Goal: Transaction & Acquisition: Register for event/course

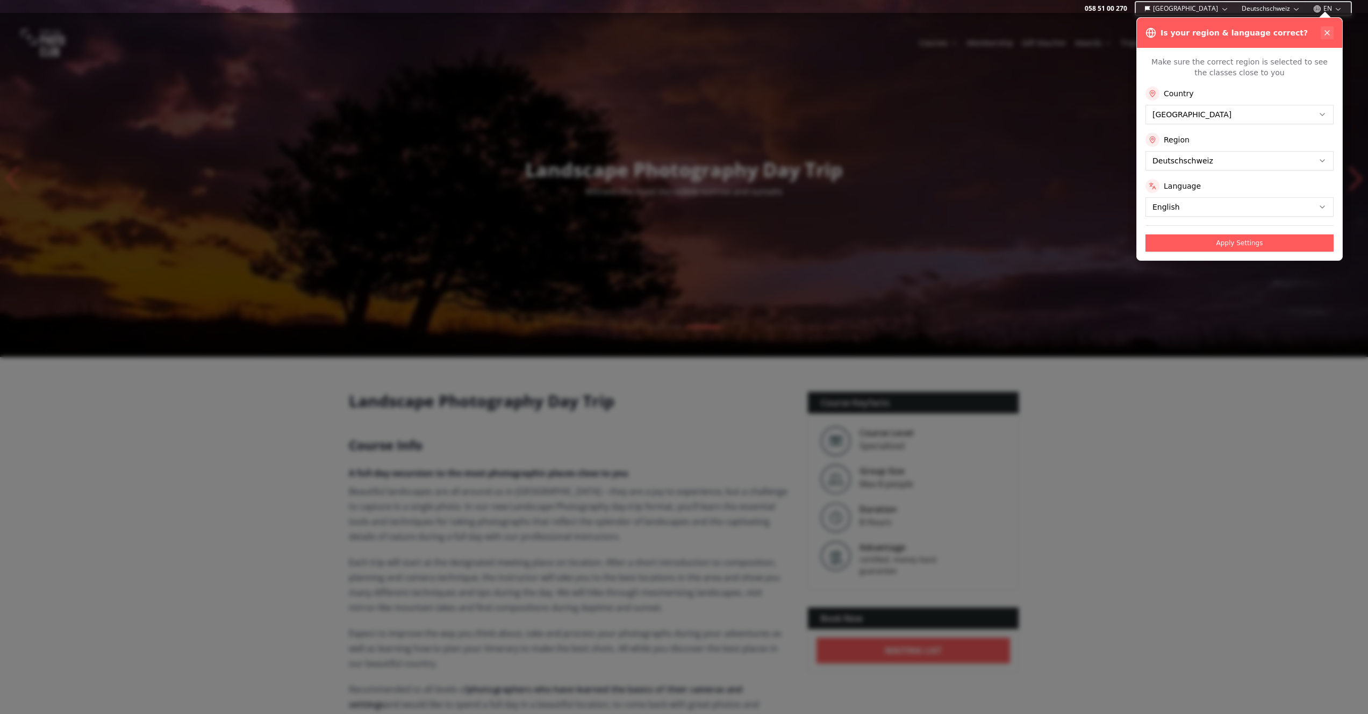
click at [1330, 32] on icon at bounding box center [1327, 32] width 9 height 9
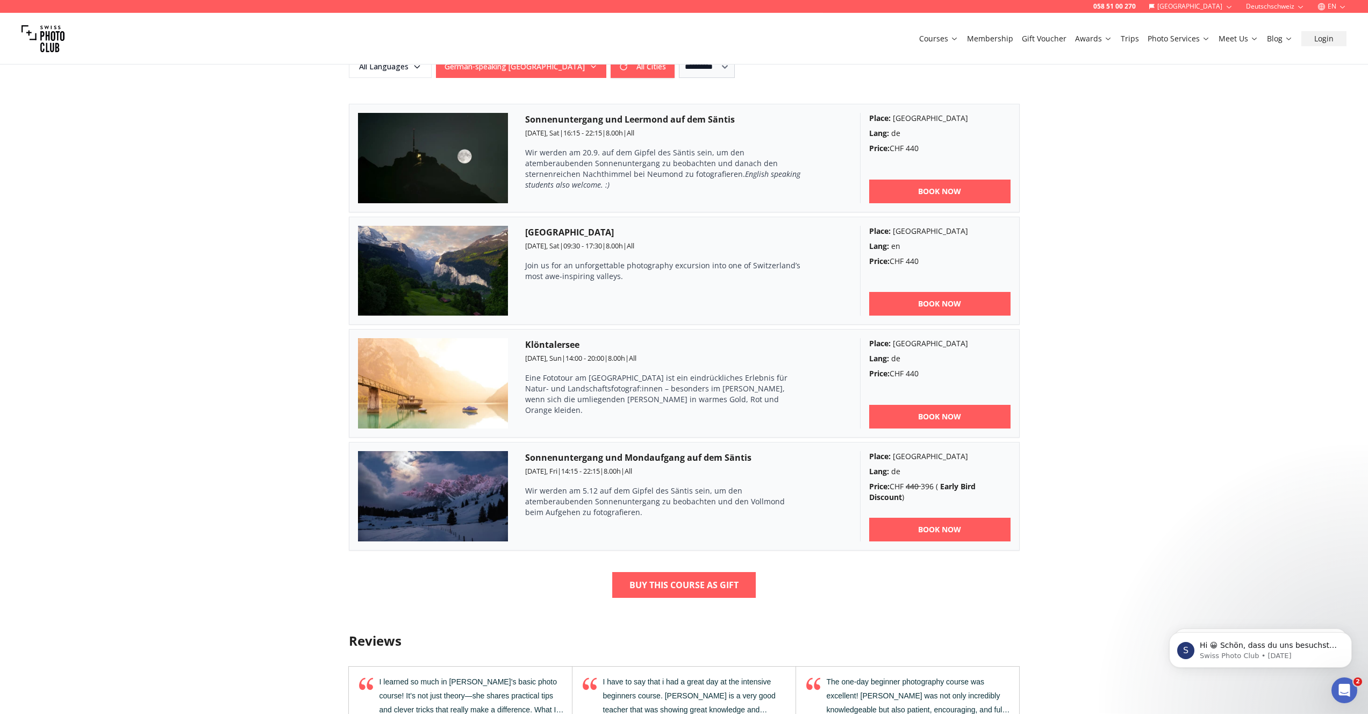
scroll to position [826, 0]
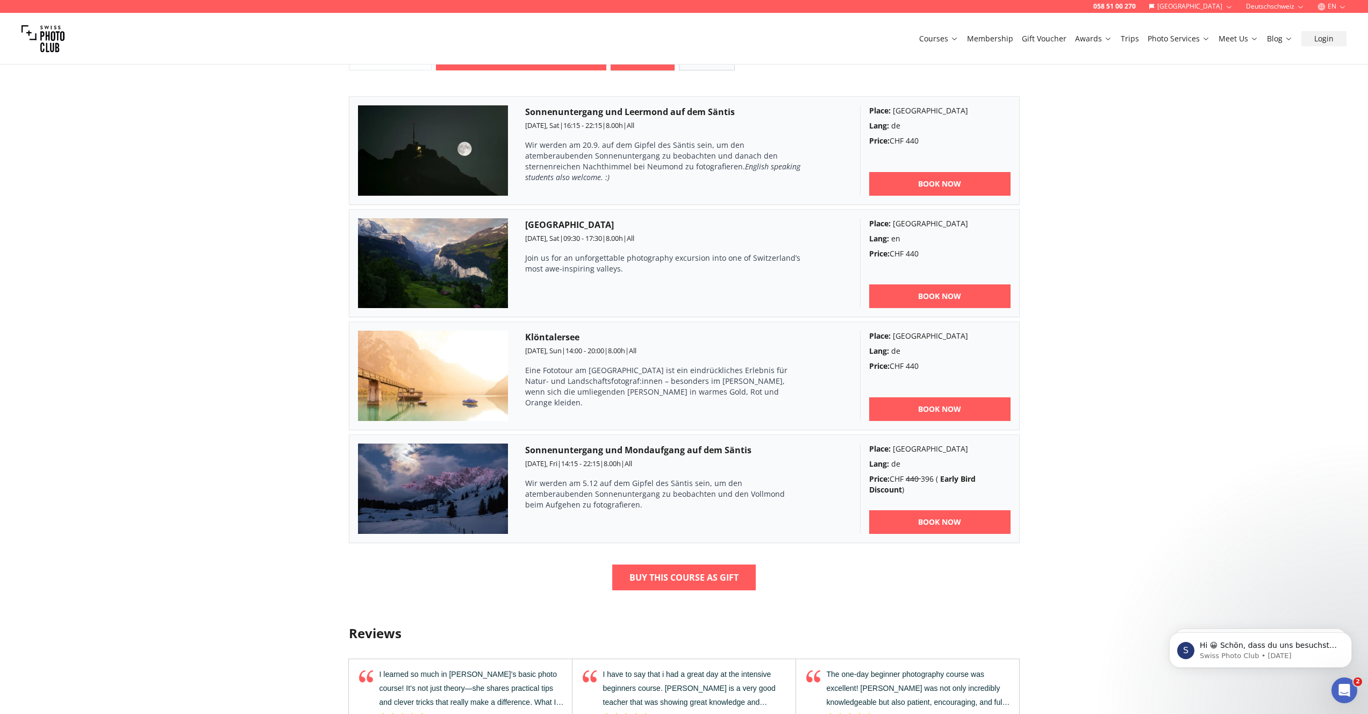
click at [429, 508] on img at bounding box center [433, 488] width 151 height 90
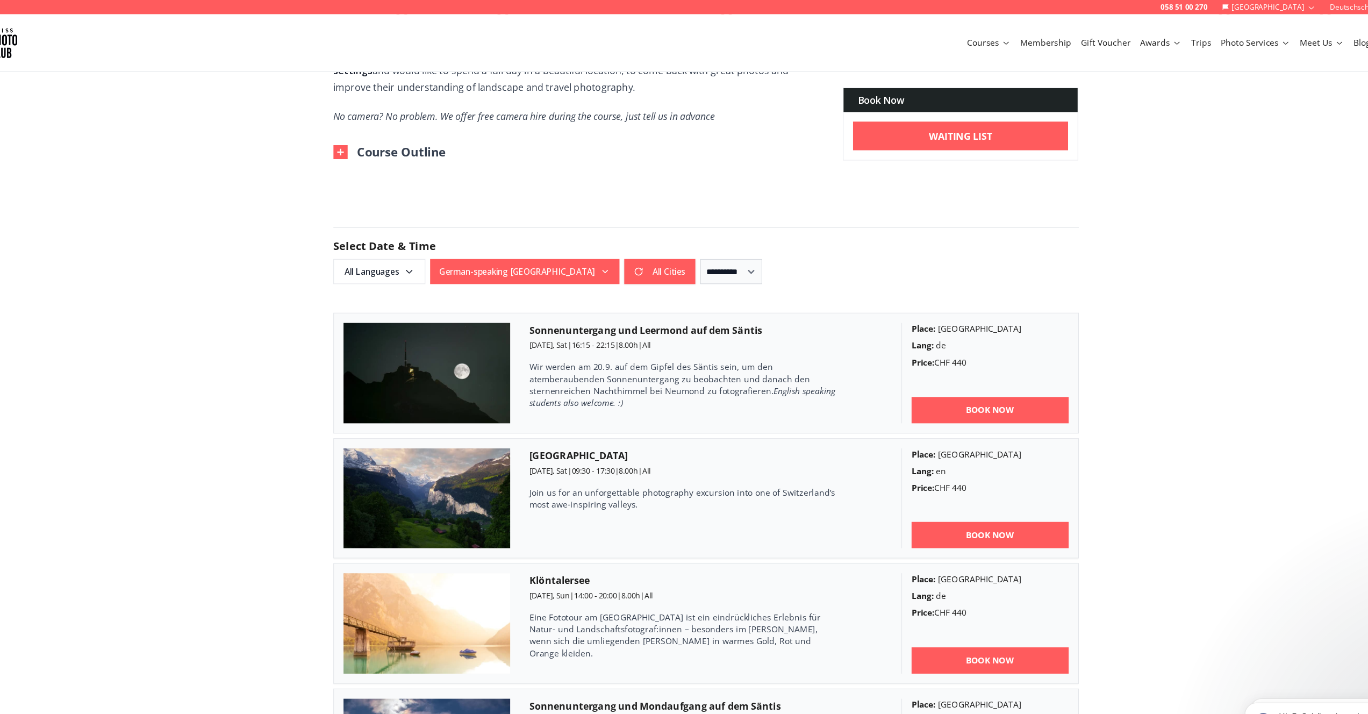
scroll to position [640, 0]
click at [589, 246] on icon "button" at bounding box center [593, 244] width 9 height 9
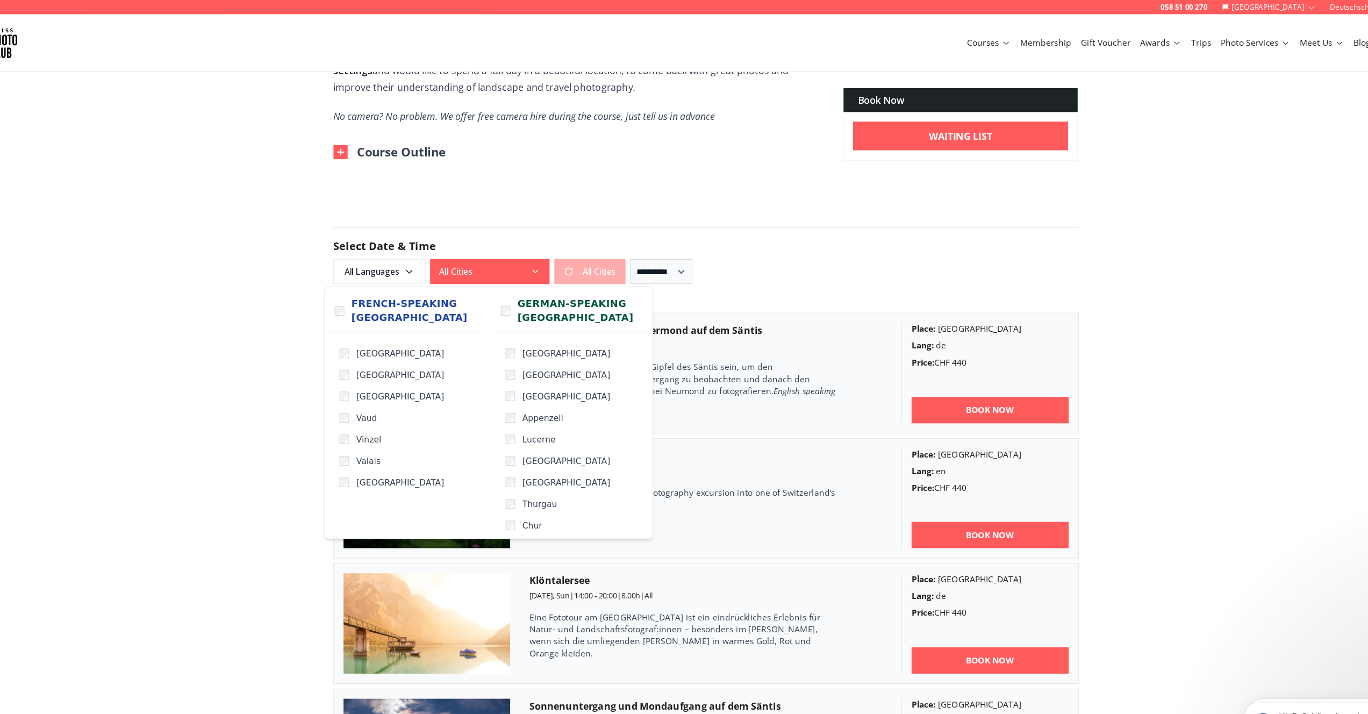
click at [279, 297] on div "058 51 00 270 [GEOGRAPHIC_DATA] Deutschschweiz EN Courses Membership Gift Vouch…" at bounding box center [684, 533] width 1368 height 2347
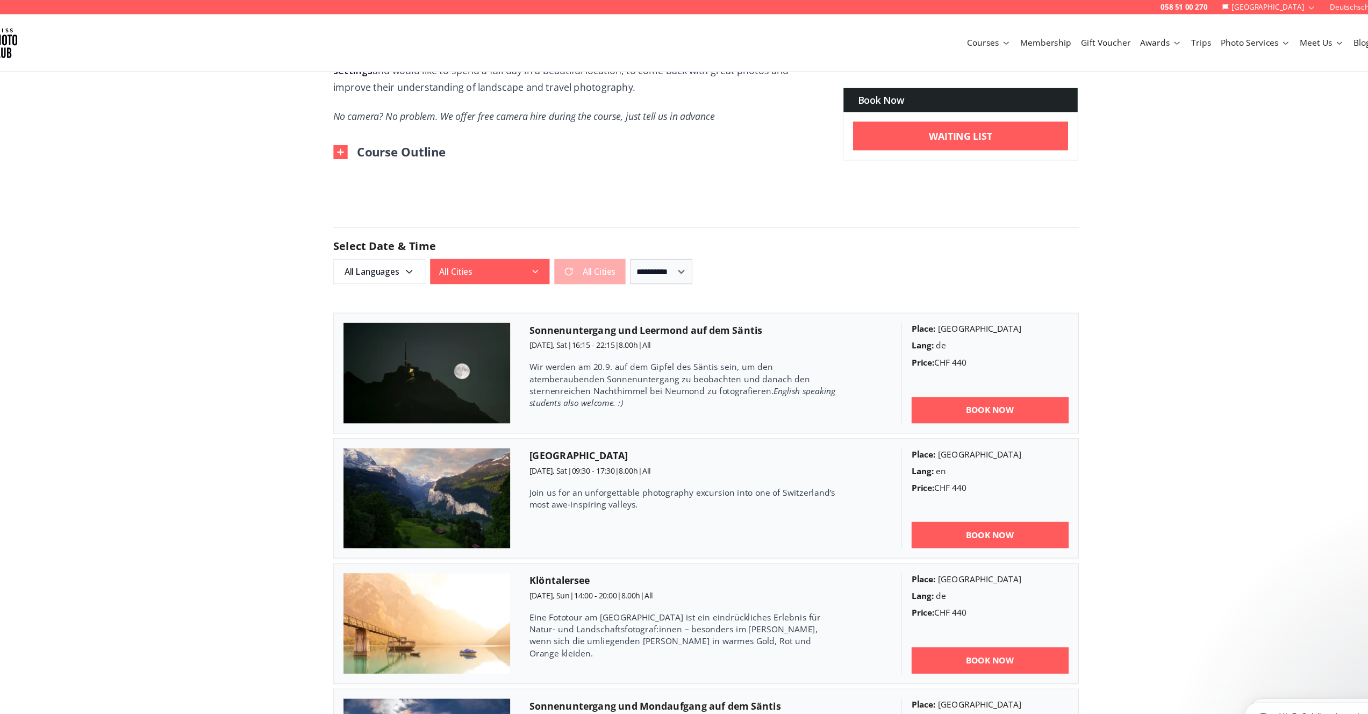
click at [733, 227] on h2 "Select Date & Time" at bounding box center [684, 221] width 671 height 15
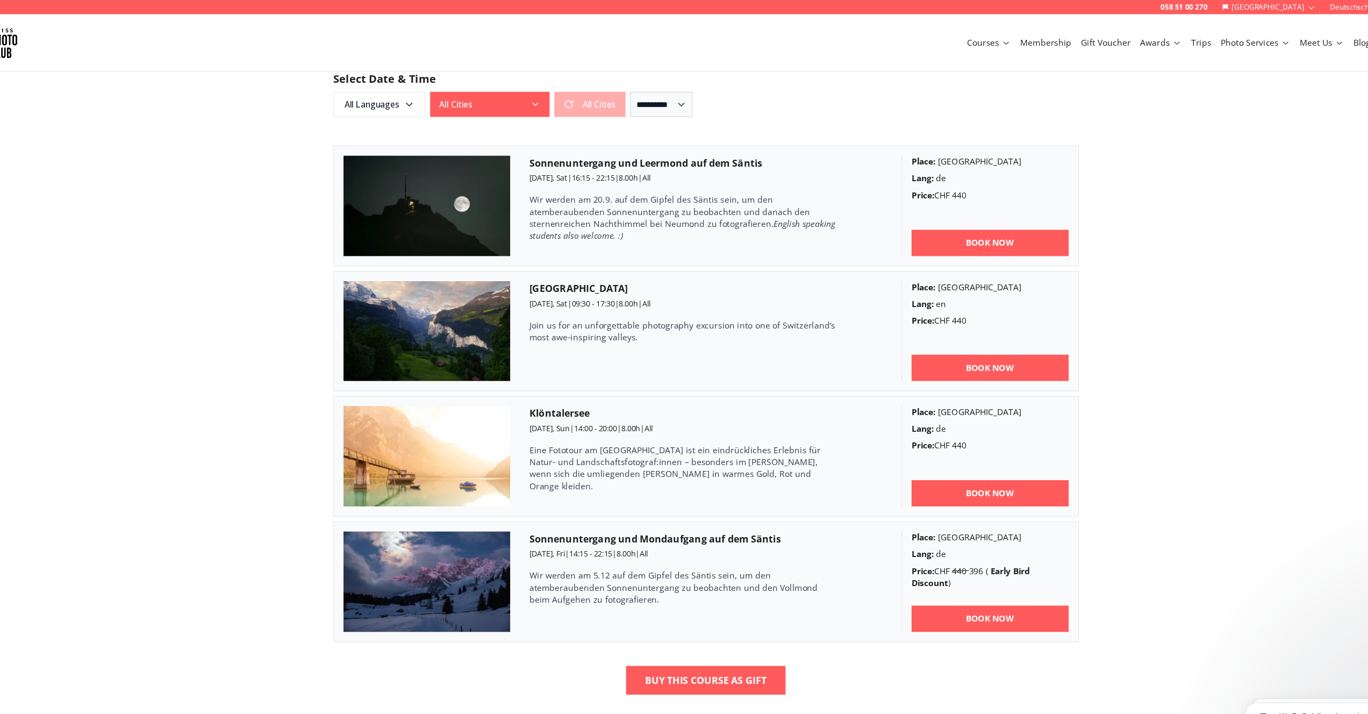
scroll to position [769, 0]
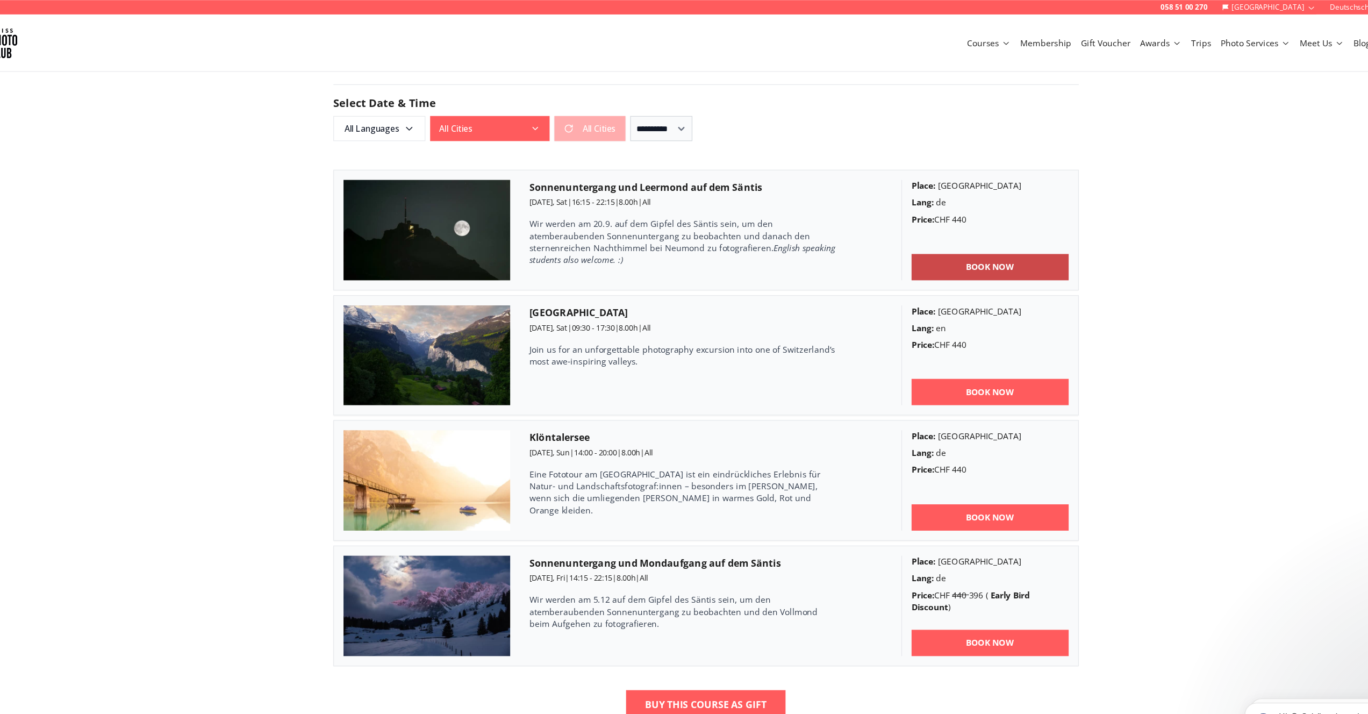
click at [897, 241] on link "BOOK NOW" at bounding box center [939, 240] width 141 height 24
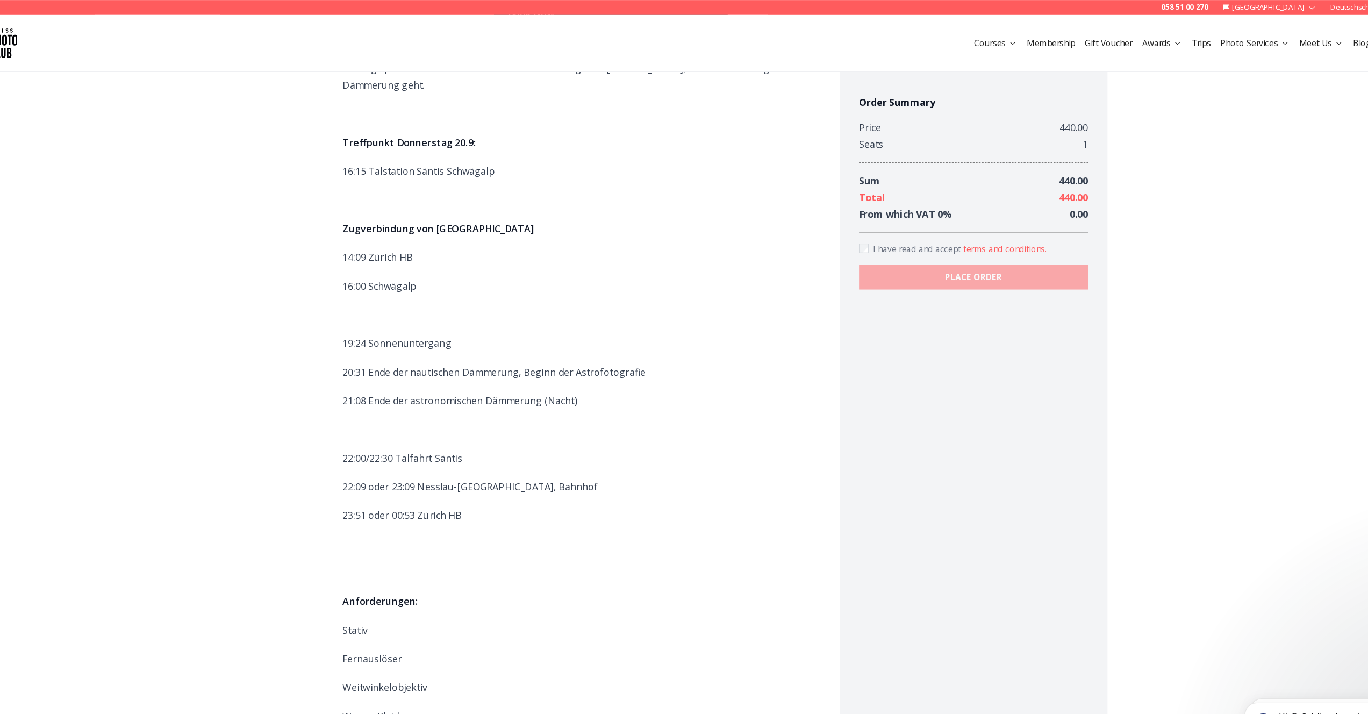
scroll to position [902, 0]
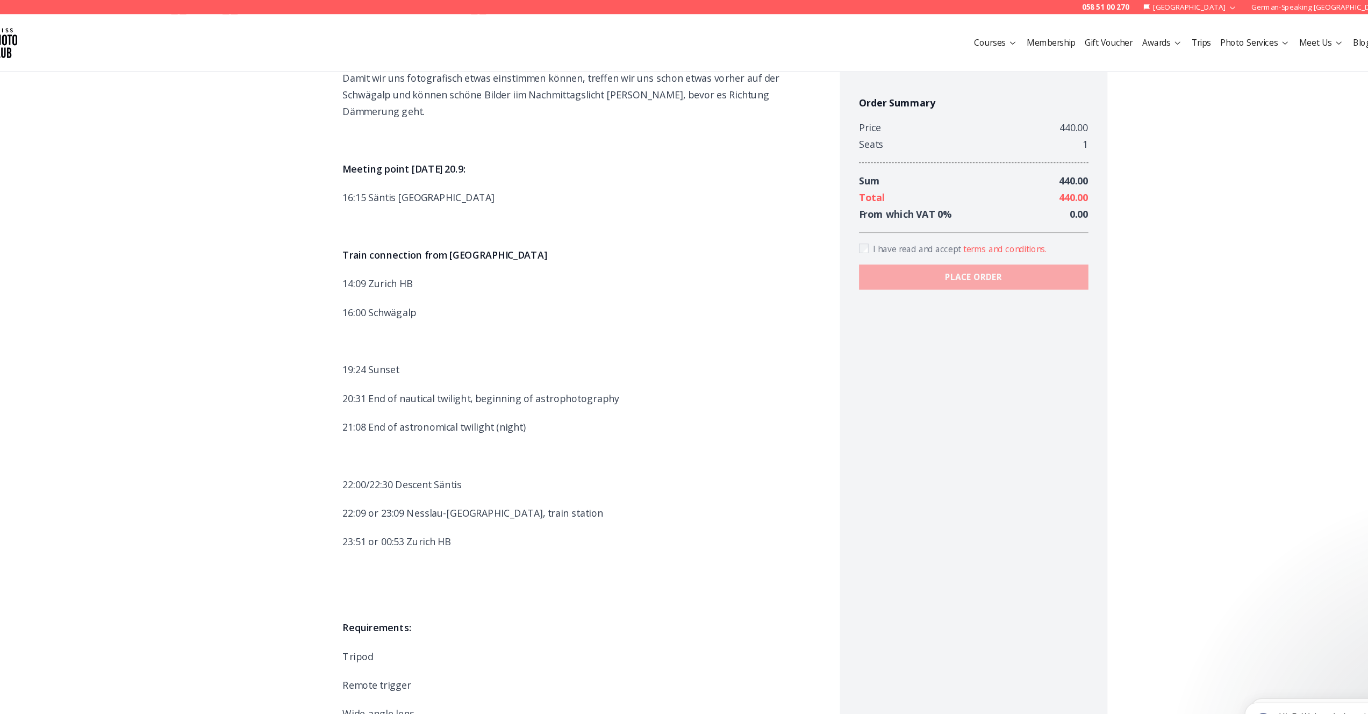
click at [659, 351] on p "20:31 End of nautical twilight, beginning of astrophotography" at bounding box center [563, 358] width 413 height 15
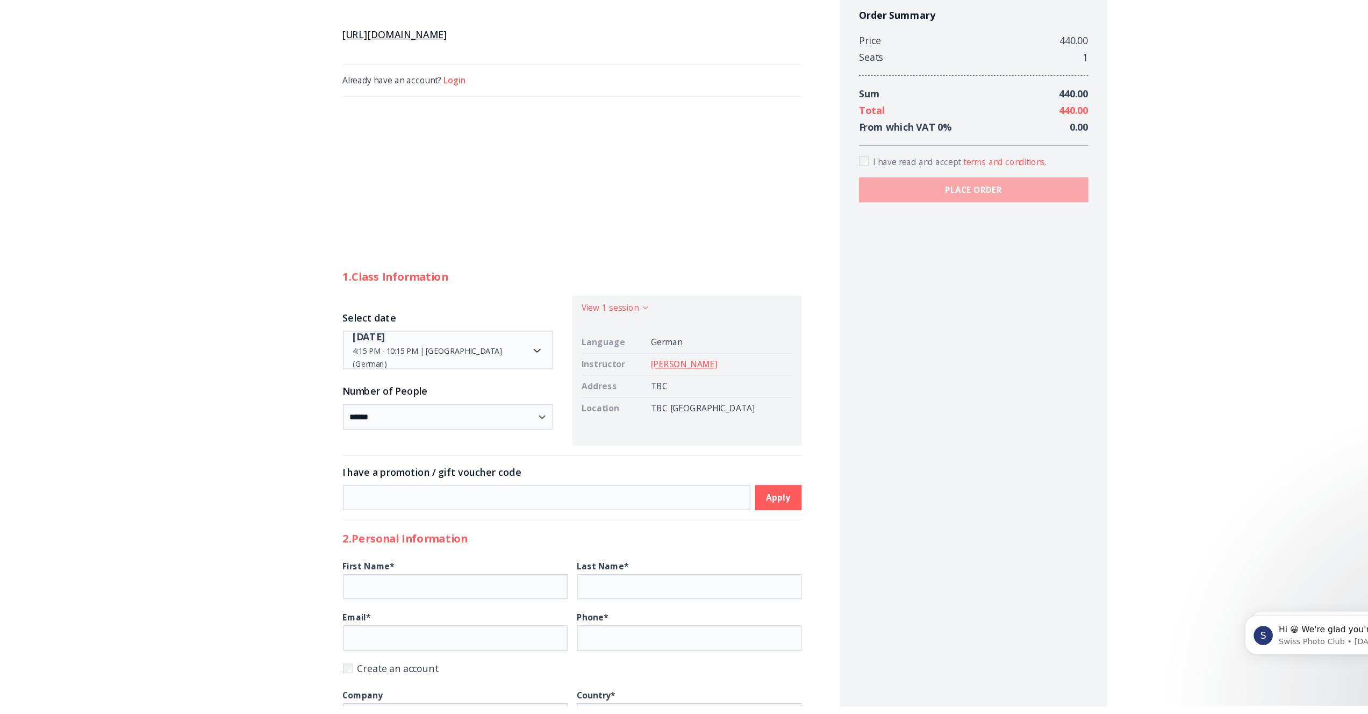
scroll to position [1546, 0]
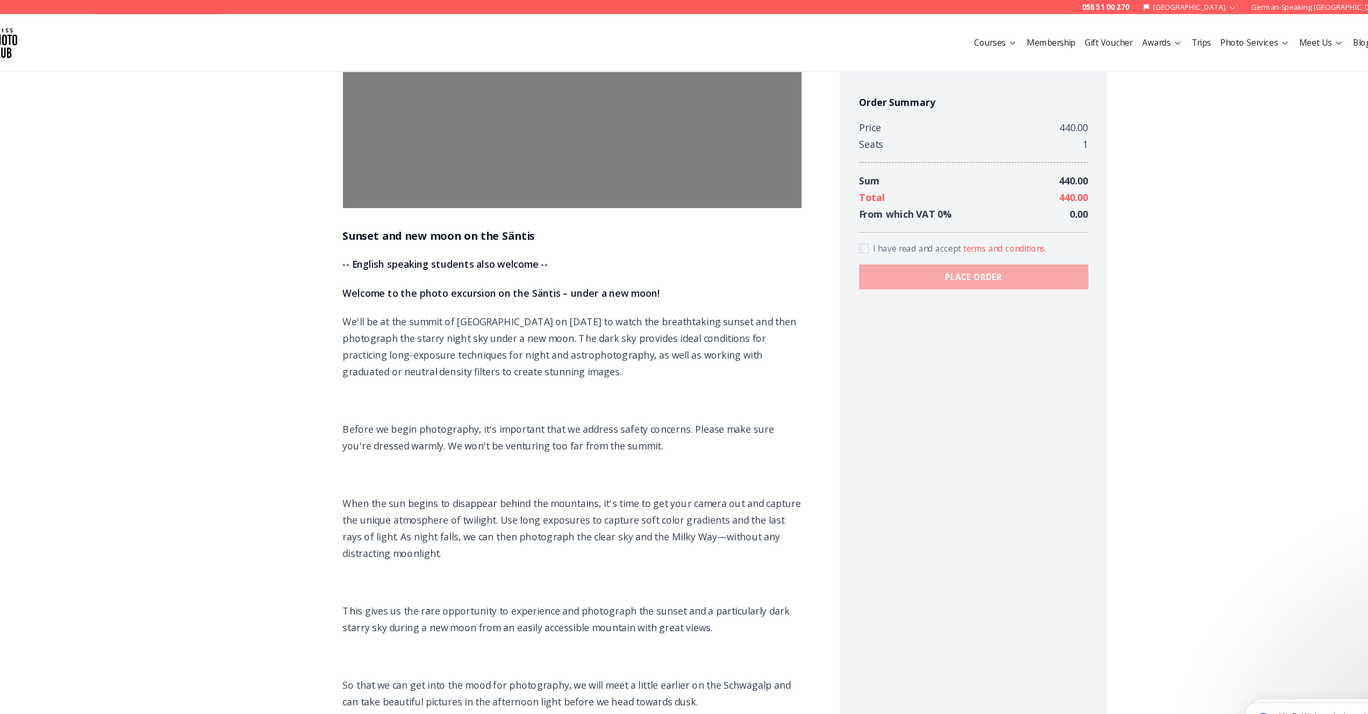
scroll to position [0, 0]
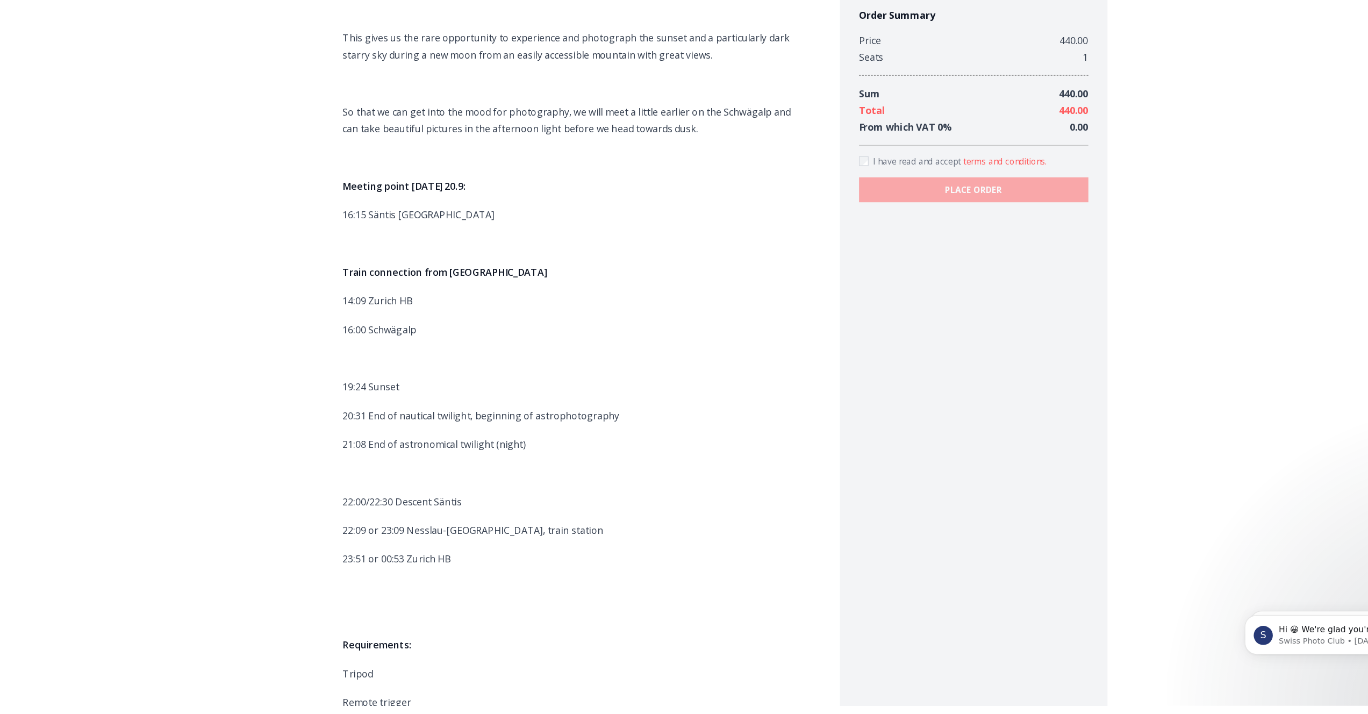
scroll to position [91, 0]
